Goal: Task Accomplishment & Management: Use online tool/utility

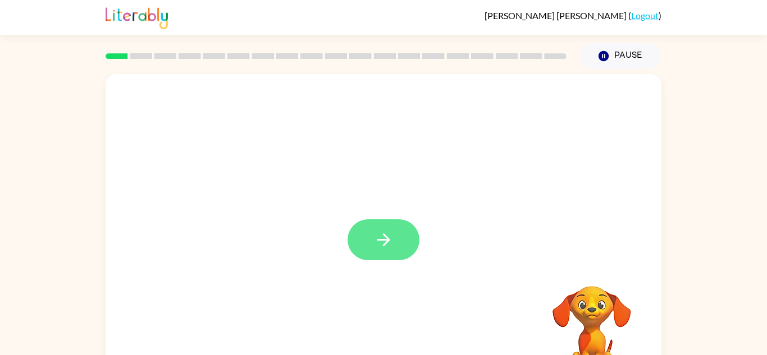
click at [385, 235] on icon "button" at bounding box center [384, 240] width 20 height 20
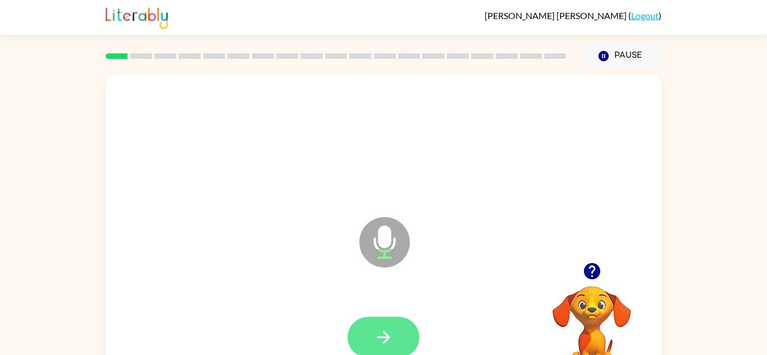
click at [372, 331] on button "button" at bounding box center [383, 337] width 72 height 41
click at [397, 341] on button "button" at bounding box center [383, 337] width 72 height 41
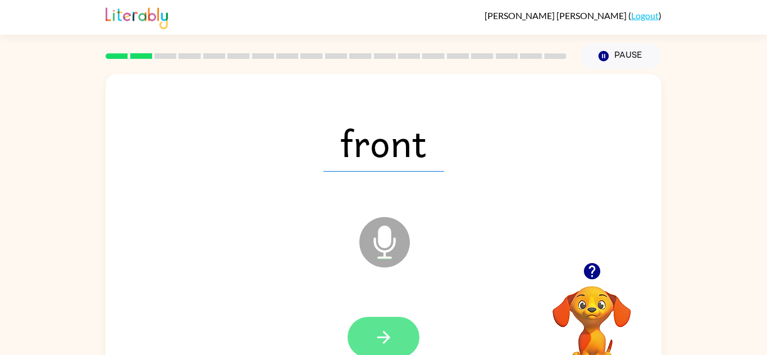
click at [391, 331] on icon "button" at bounding box center [384, 338] width 20 height 20
click at [377, 342] on icon "button" at bounding box center [384, 338] width 20 height 20
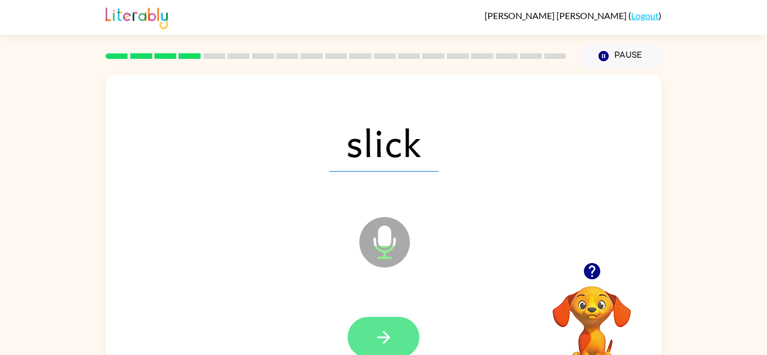
click at [365, 345] on button "button" at bounding box center [383, 337] width 72 height 41
click at [392, 341] on icon "button" at bounding box center [384, 338] width 20 height 20
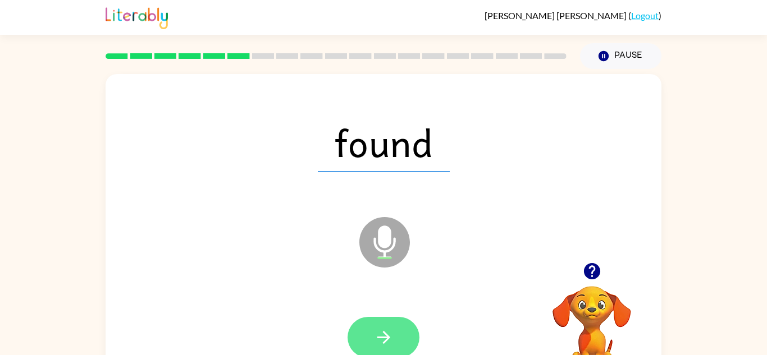
click at [388, 338] on icon "button" at bounding box center [383, 337] width 13 height 13
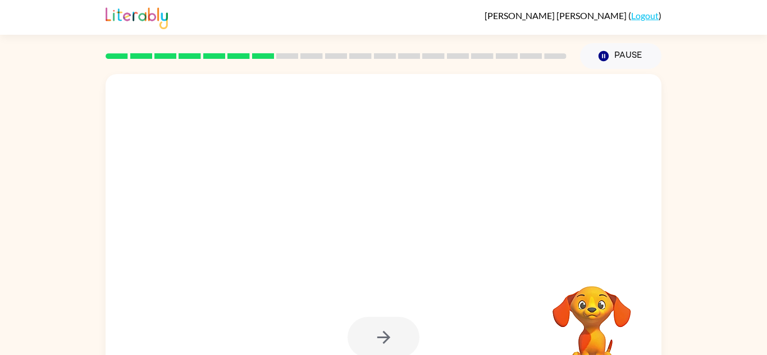
click at [373, 331] on div at bounding box center [383, 337] width 72 height 41
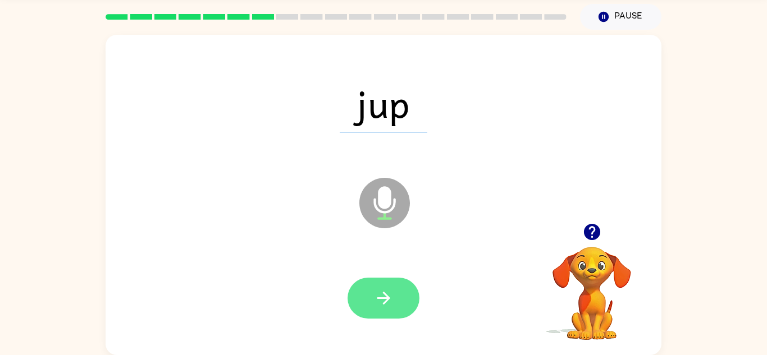
click at [404, 300] on button "button" at bounding box center [383, 298] width 72 height 41
click at [394, 307] on button "button" at bounding box center [383, 298] width 72 height 41
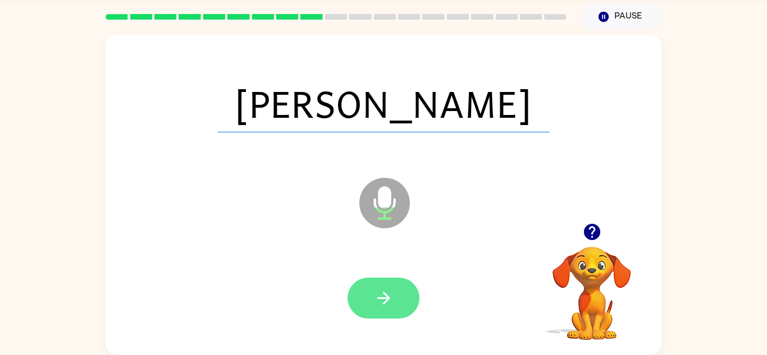
click at [361, 310] on button "button" at bounding box center [383, 298] width 72 height 41
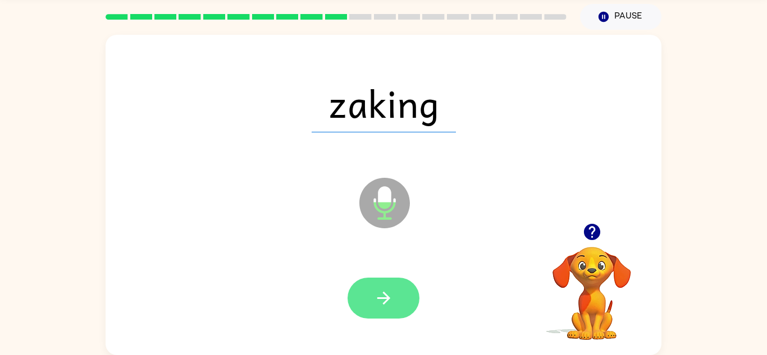
click at [385, 301] on icon "button" at bounding box center [383, 298] width 13 height 13
click at [386, 314] on button "button" at bounding box center [383, 298] width 72 height 41
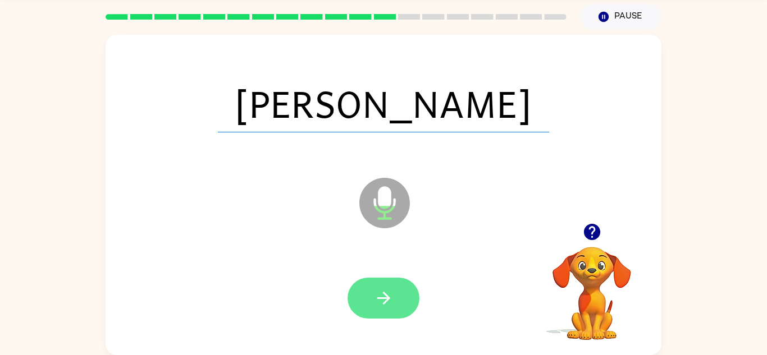
click at [385, 297] on icon "button" at bounding box center [383, 298] width 13 height 13
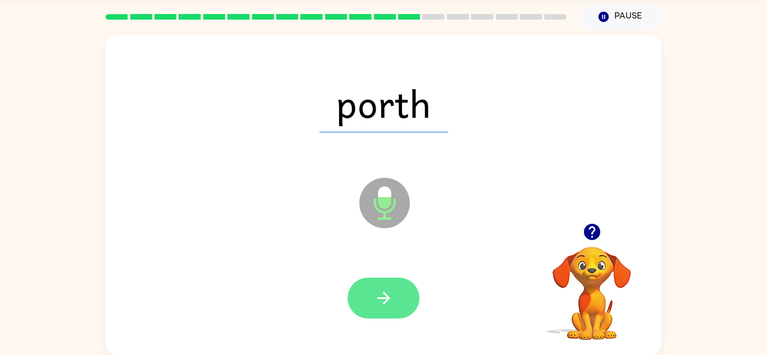
click at [394, 295] on button "button" at bounding box center [383, 298] width 72 height 41
click at [383, 305] on icon "button" at bounding box center [384, 298] width 20 height 20
click at [384, 289] on icon "button" at bounding box center [384, 298] width 20 height 20
click at [389, 292] on icon "button" at bounding box center [384, 298] width 20 height 20
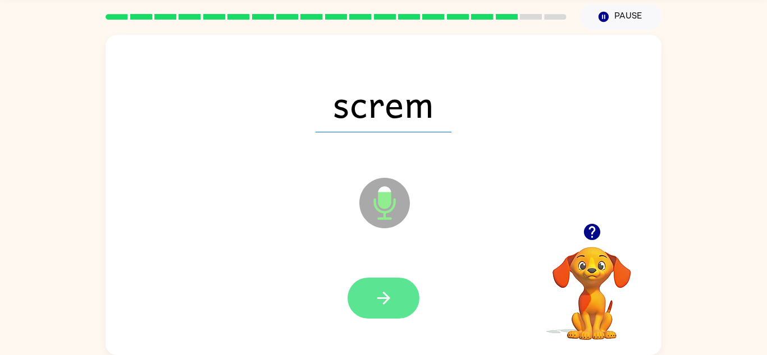
click at [395, 298] on button "button" at bounding box center [383, 298] width 72 height 41
click at [389, 315] on button "button" at bounding box center [383, 298] width 72 height 41
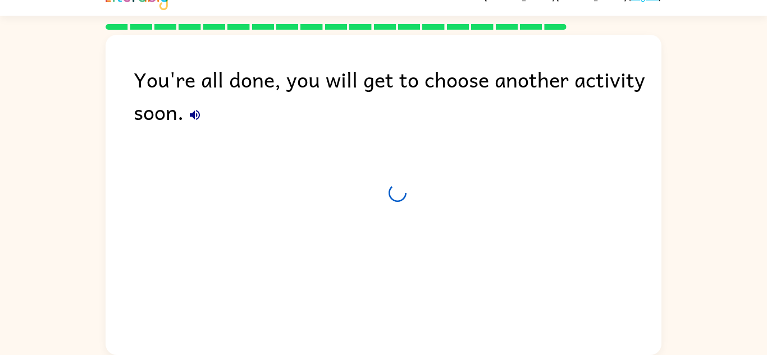
scroll to position [19, 0]
